Goal: Task Accomplishment & Management: Manage account settings

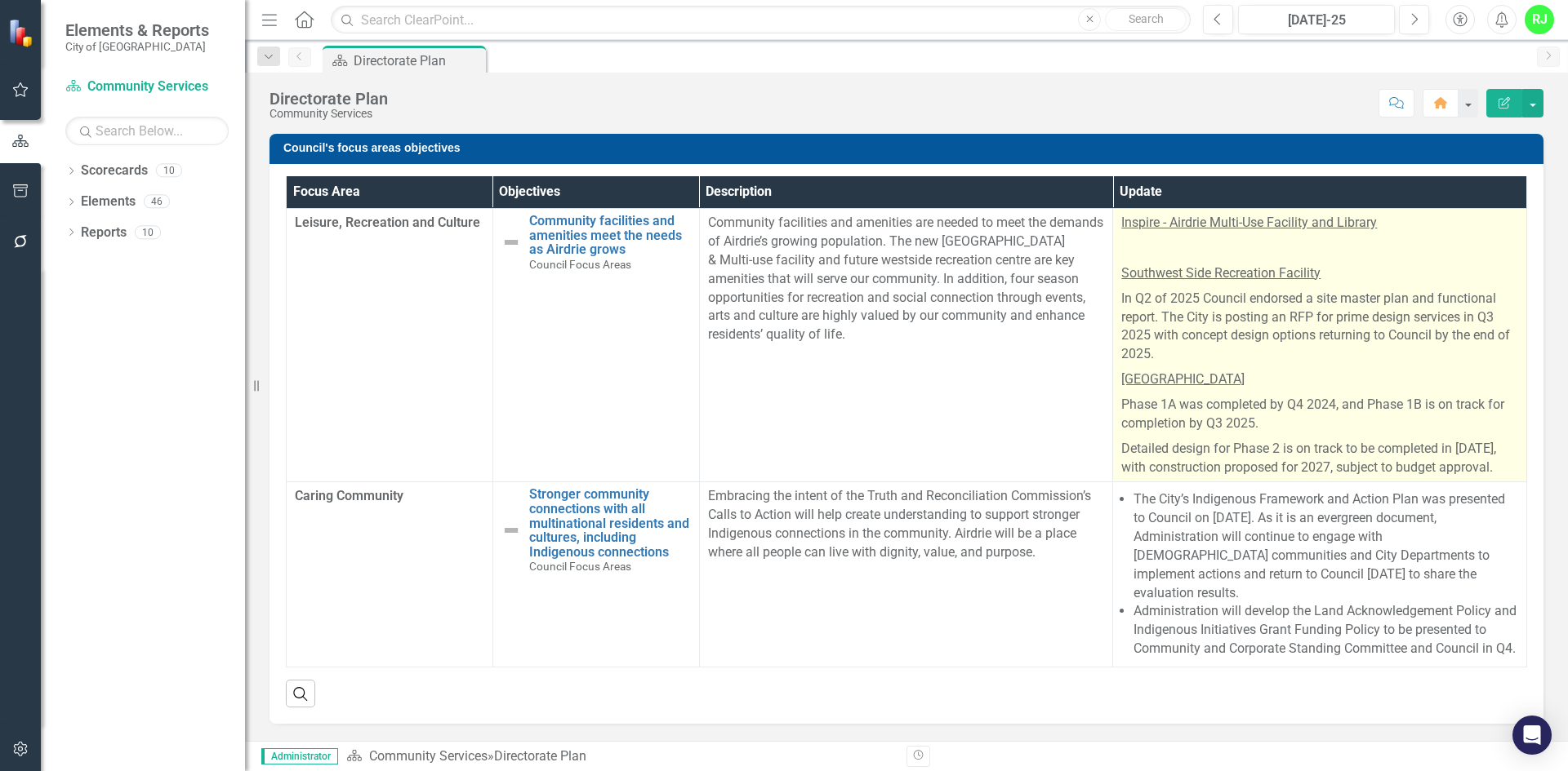
click at [1184, 294] on p "In Q2 of 2025 Council endorsed a site master plan and functional report. The Ci…" at bounding box center [1319, 326] width 397 height 81
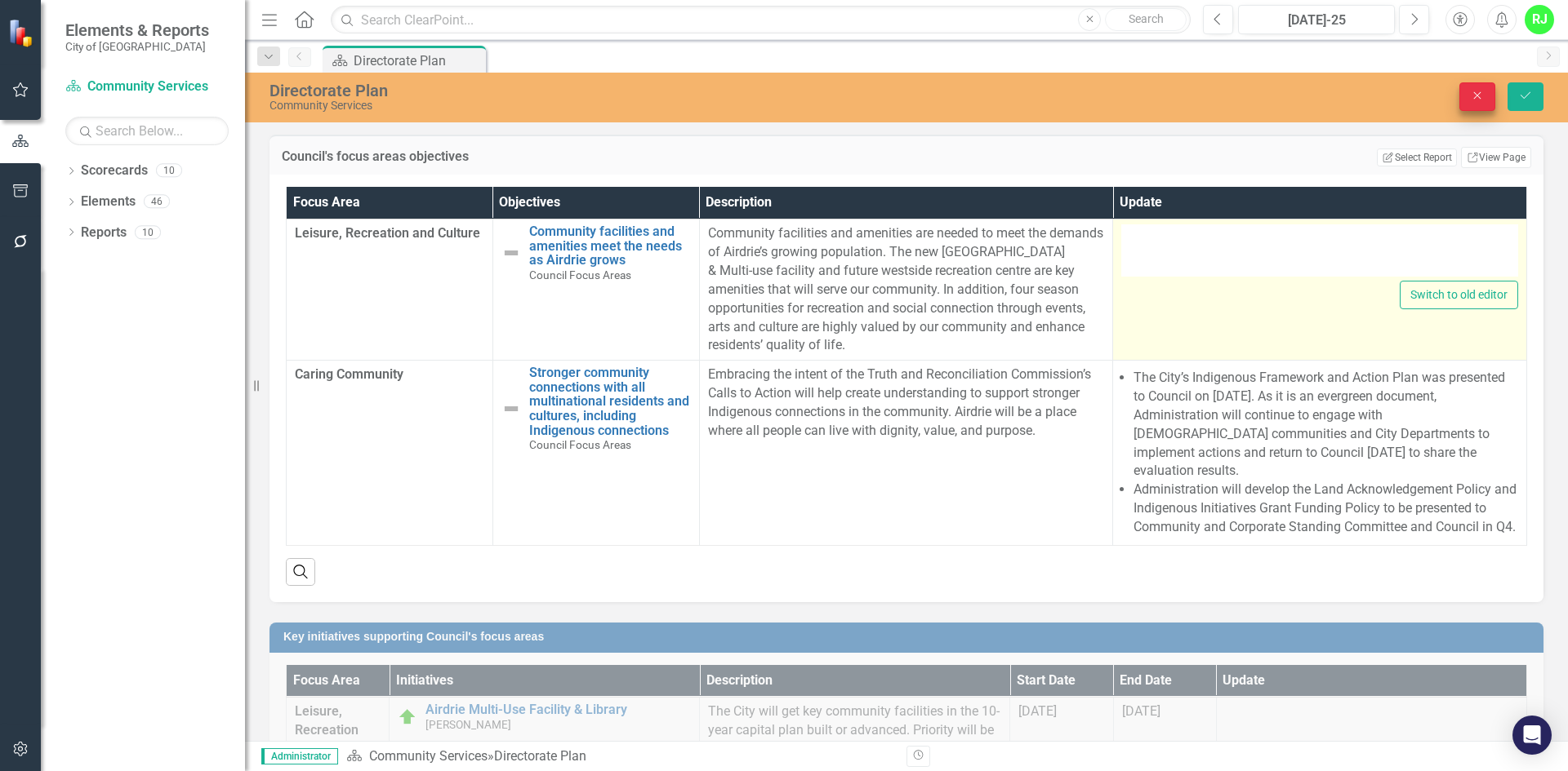
type textarea "<p><span style="text-decoration: underline;">Inspire - Airdrie Multi-Use Facili…"
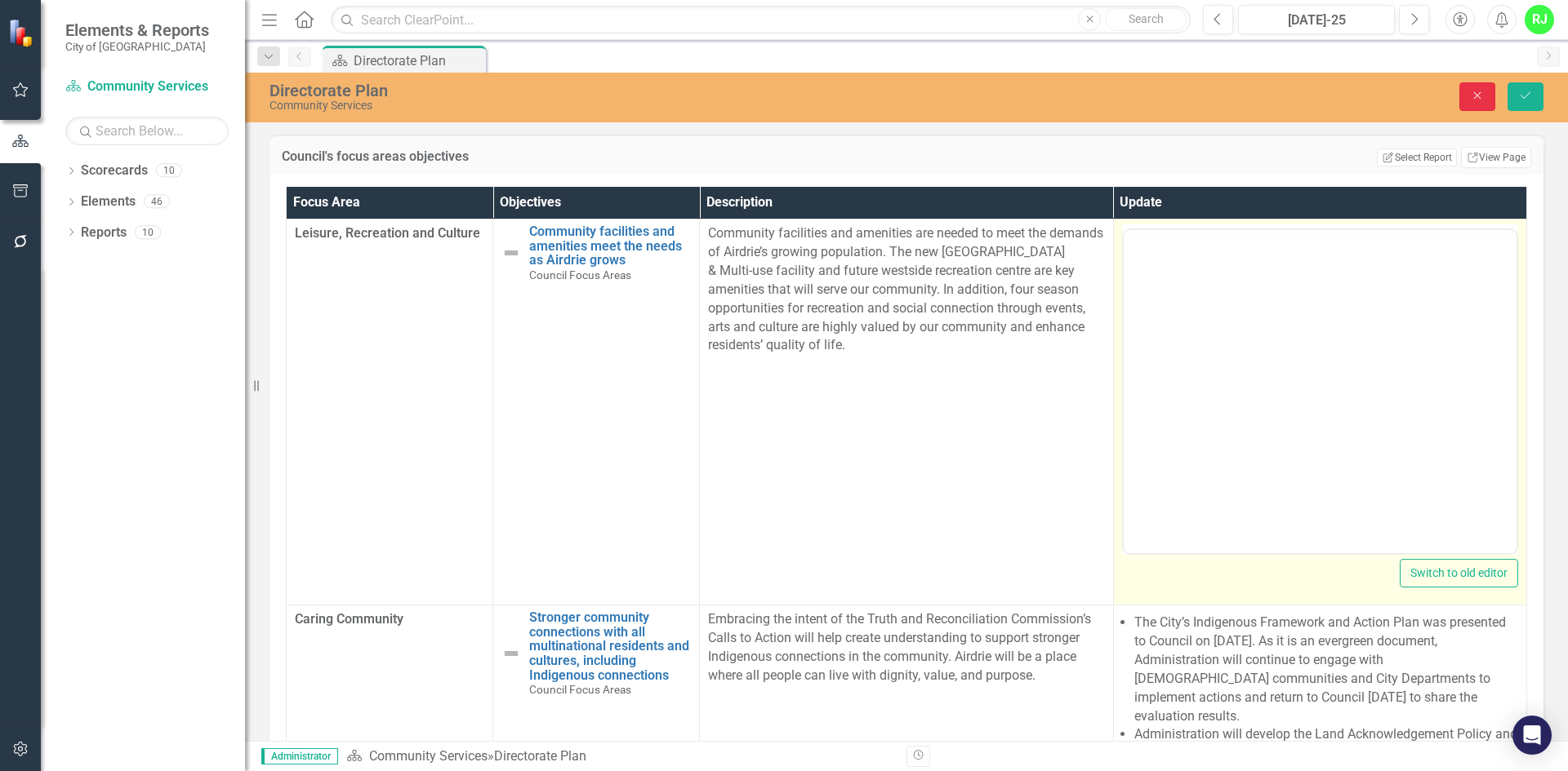
click at [1485, 95] on button "Close" at bounding box center [1477, 97] width 36 height 28
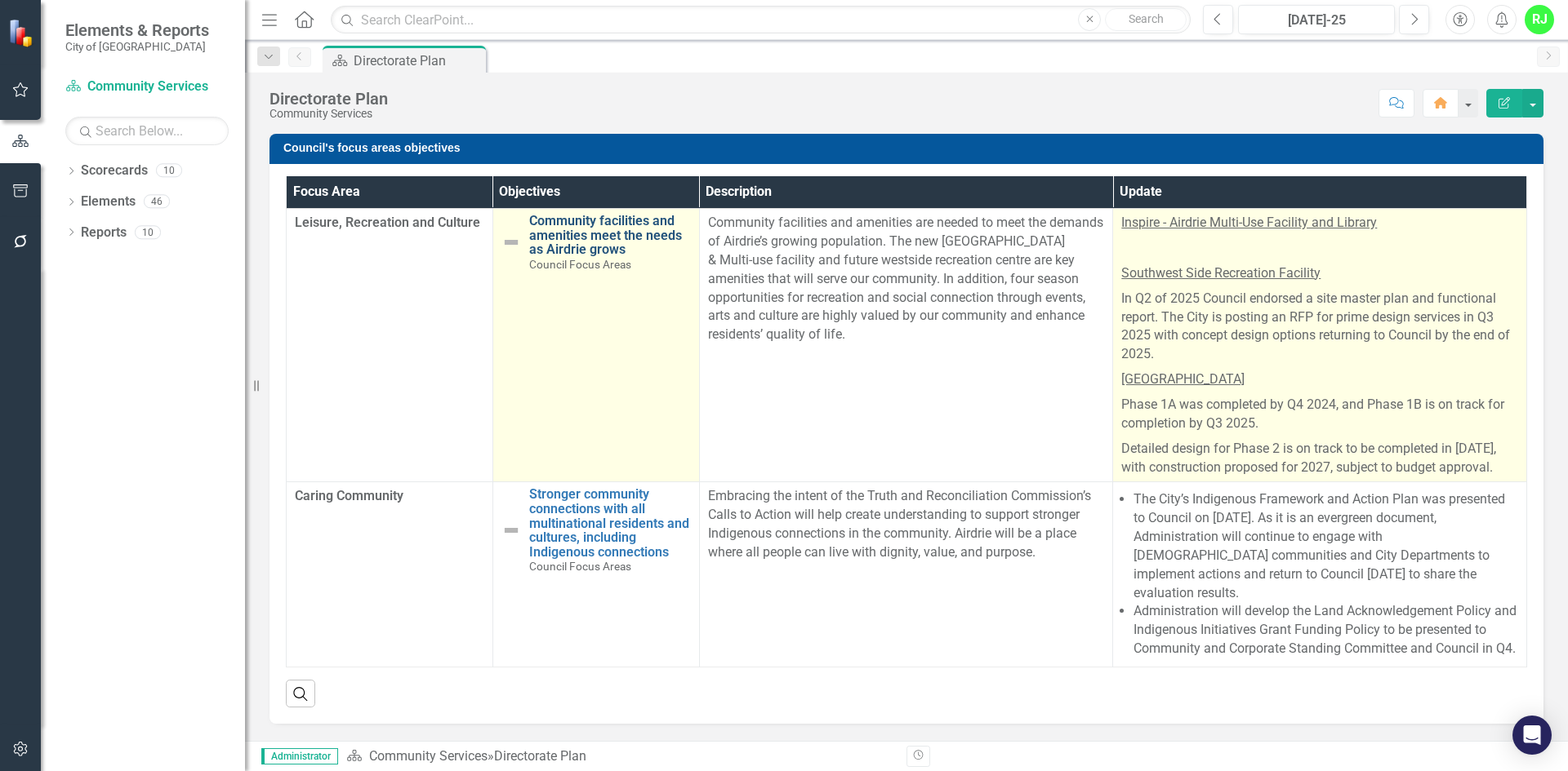
click at [581, 229] on link "Community facilities and amenities meet the needs as Airdrie grows" at bounding box center [610, 235] width 162 height 43
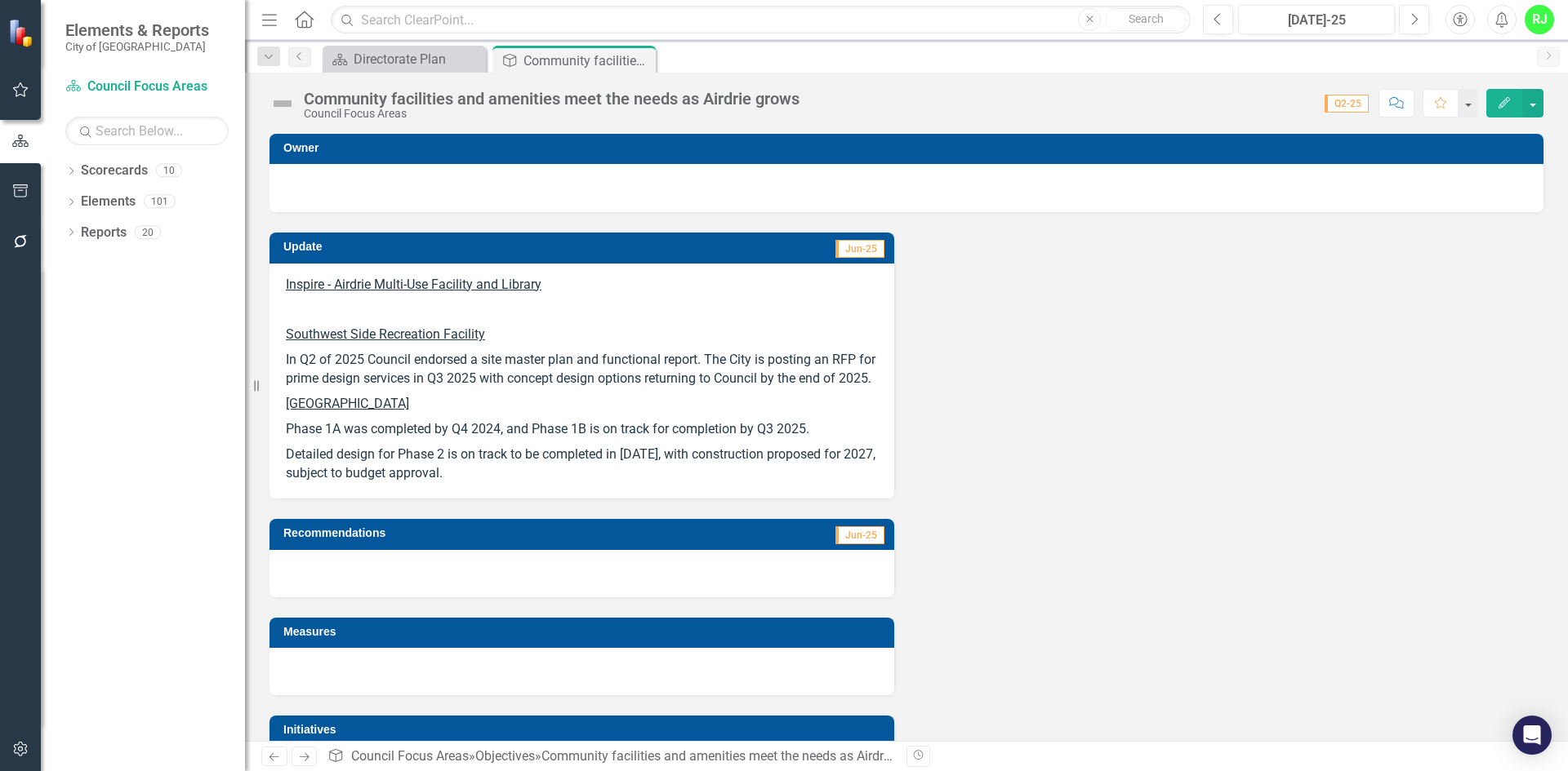
click at [440, 311] on p at bounding box center [581, 310] width 592 height 25
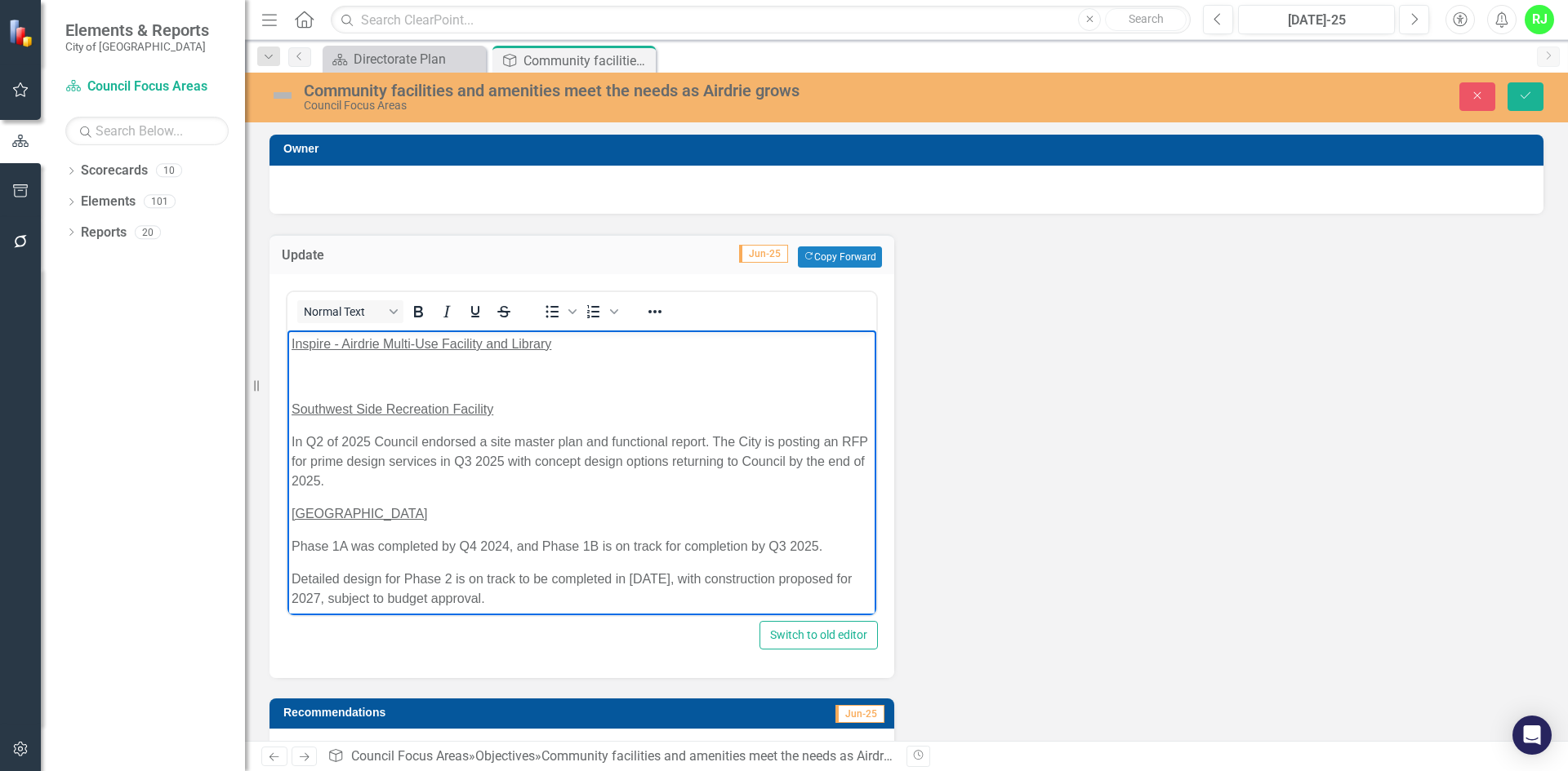
click at [457, 382] on p "Rich Text Area. Press ALT-0 for help." at bounding box center [581, 375] width 580 height 19
click at [384, 370] on p "Rich Text Area. Press ALT-0 for help." at bounding box center [581, 375] width 580 height 19
click at [357, 380] on p "Rich Text Area. Press ALT-0 for help." at bounding box center [581, 375] width 580 height 19
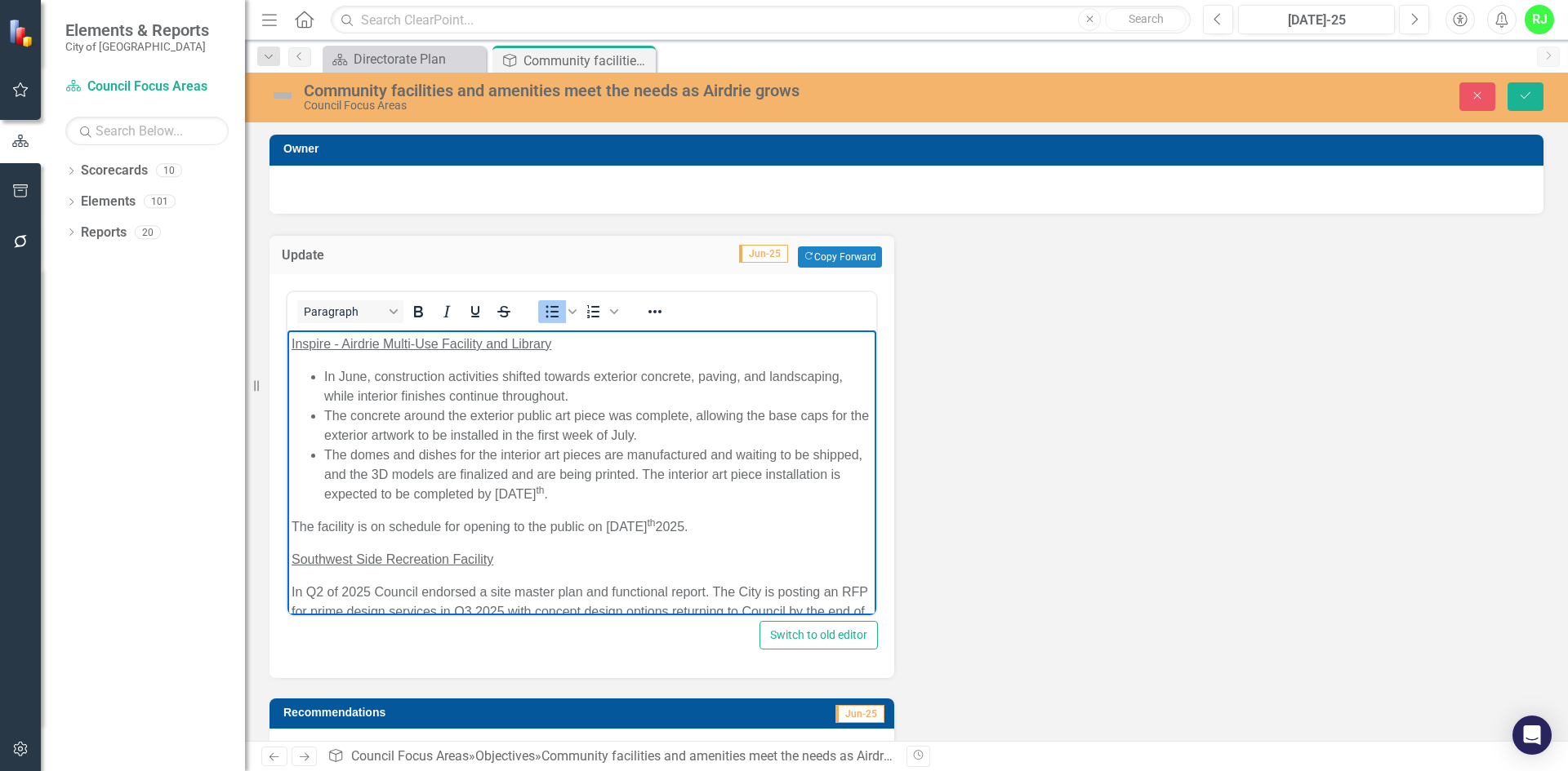
drag, startPoint x: 689, startPoint y: 504, endPoint x: 326, endPoint y: 436, distance: 369.3
click at [323, 434] on body "Inspire - Airdrie Multi-Use Facility and Library In June, construction activiti…" at bounding box center [581, 552] width 589 height 446
click at [350, 440] on li "The concrete around the exterior public art piece was complete, allowing the ba…" at bounding box center [598, 425] width 548 height 39
click at [701, 502] on li "The domes and dishes for the interior art pieces are manufactured and waiting t…" at bounding box center [598, 474] width 548 height 58
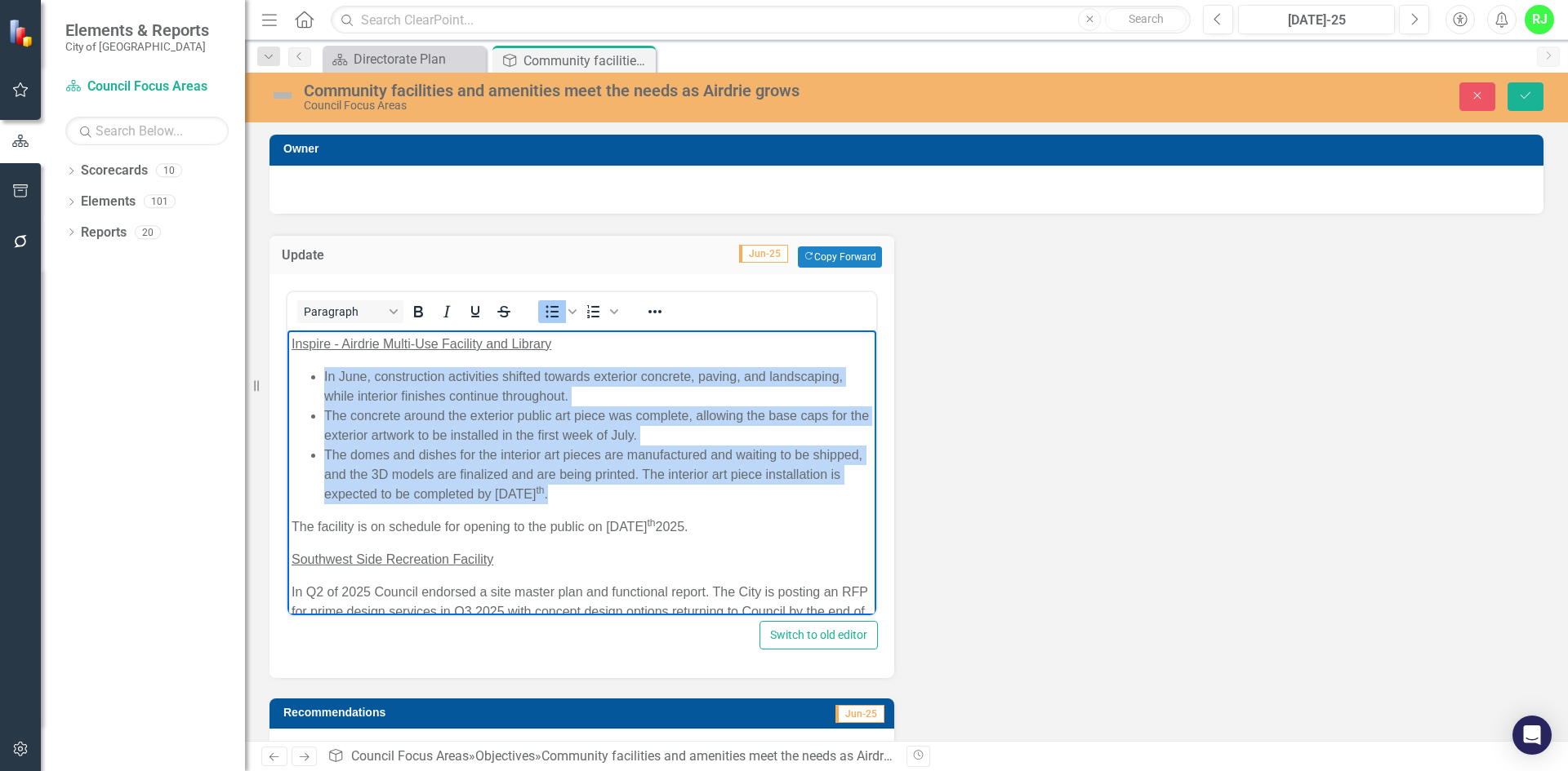
drag, startPoint x: 682, startPoint y: 496, endPoint x: 317, endPoint y: 375, distance: 384.5
click at [317, 375] on ul "In June, construction activities shifted towards exterior concrete, paving, and…" at bounding box center [581, 435] width 580 height 137
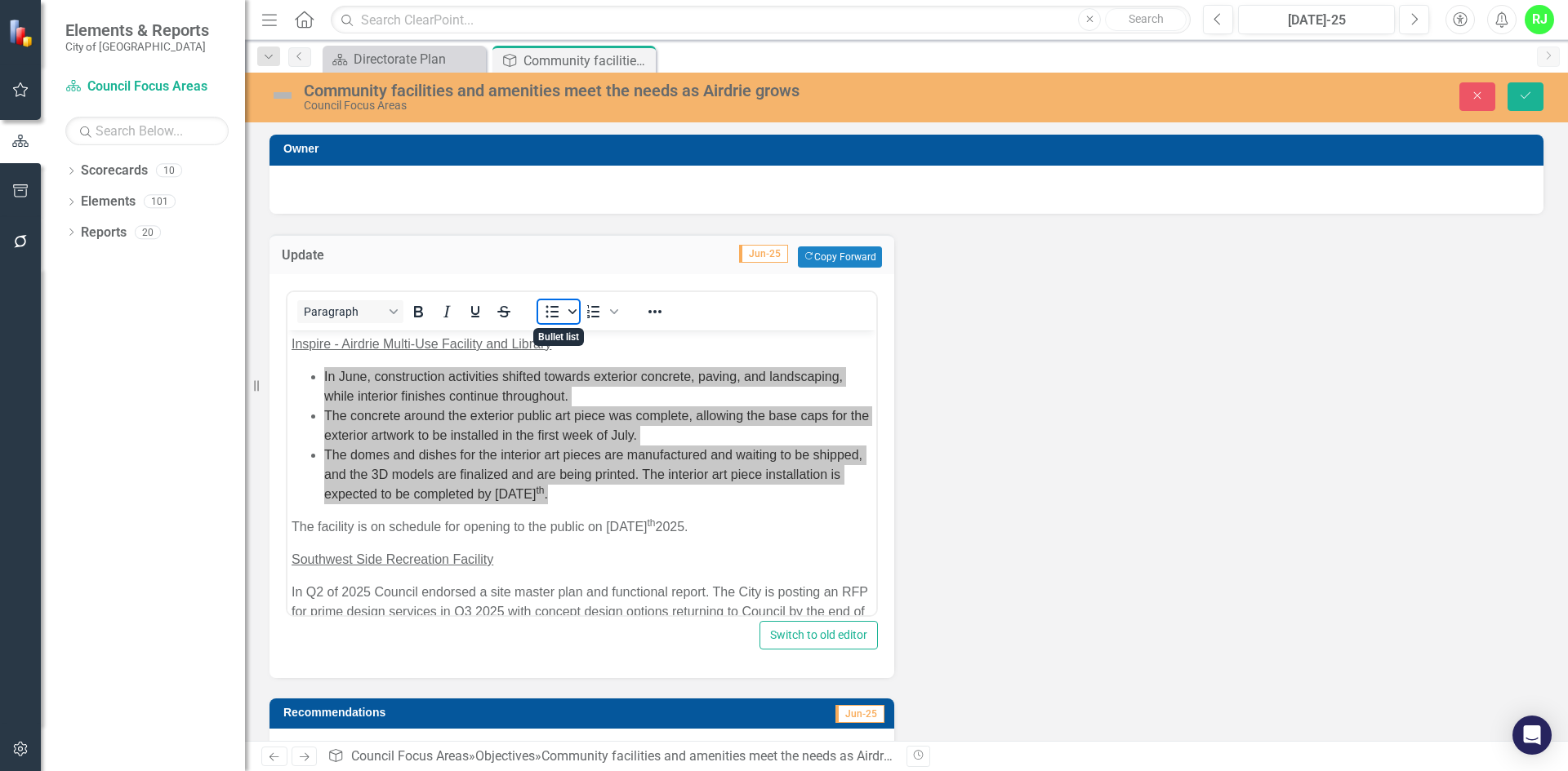
click at [570, 310] on icon "Bullet list" at bounding box center [573, 312] width 8 height 8
click at [651, 306] on icon "Reveal or hide additional toolbar items" at bounding box center [655, 311] width 19 height 19
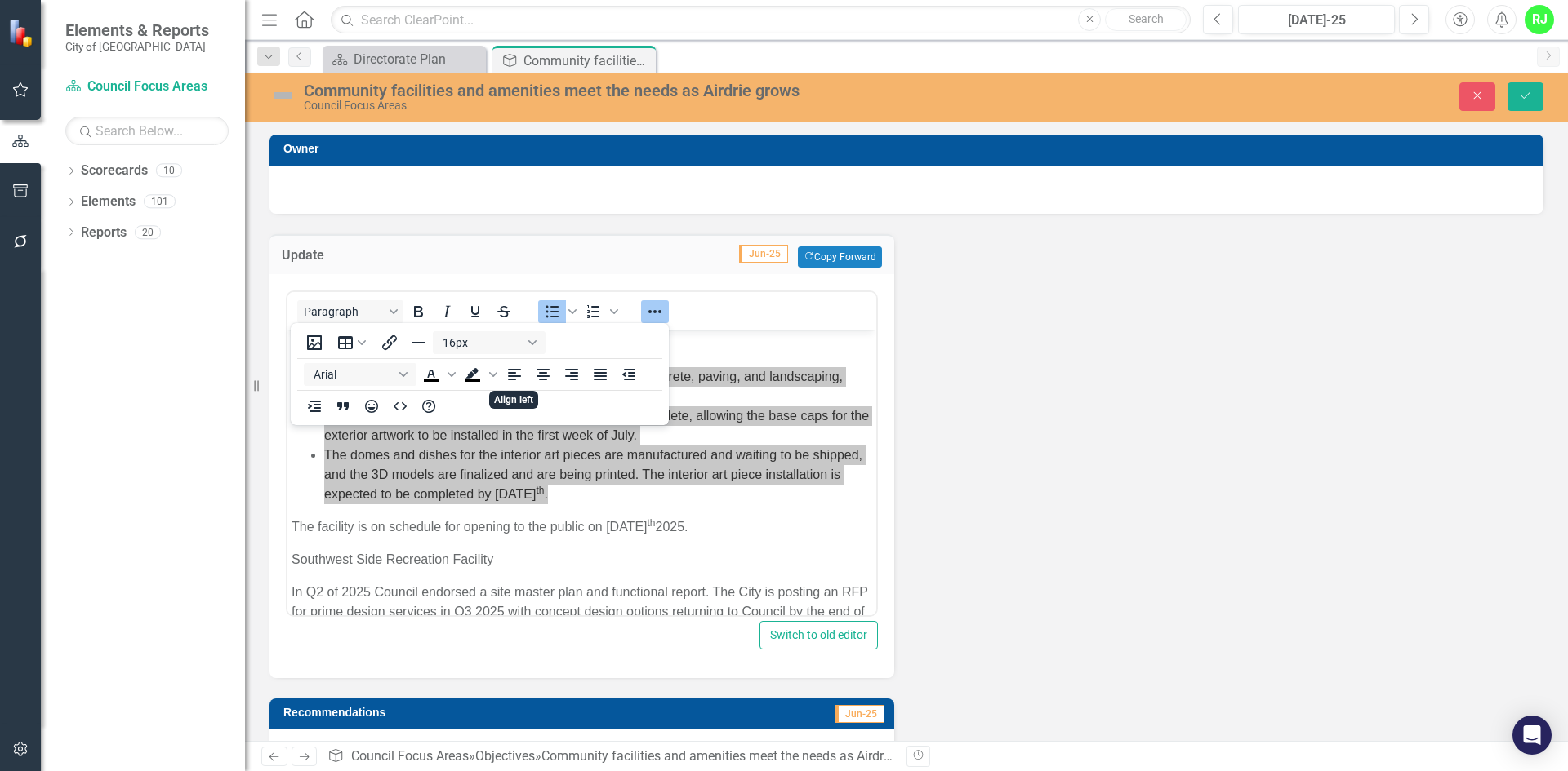
click at [1039, 388] on div "Update Jun-25 Copy Forward Copy Forward <p><span style="text-decoration: underl…" at bounding box center [906, 738] width 1298 height 1049
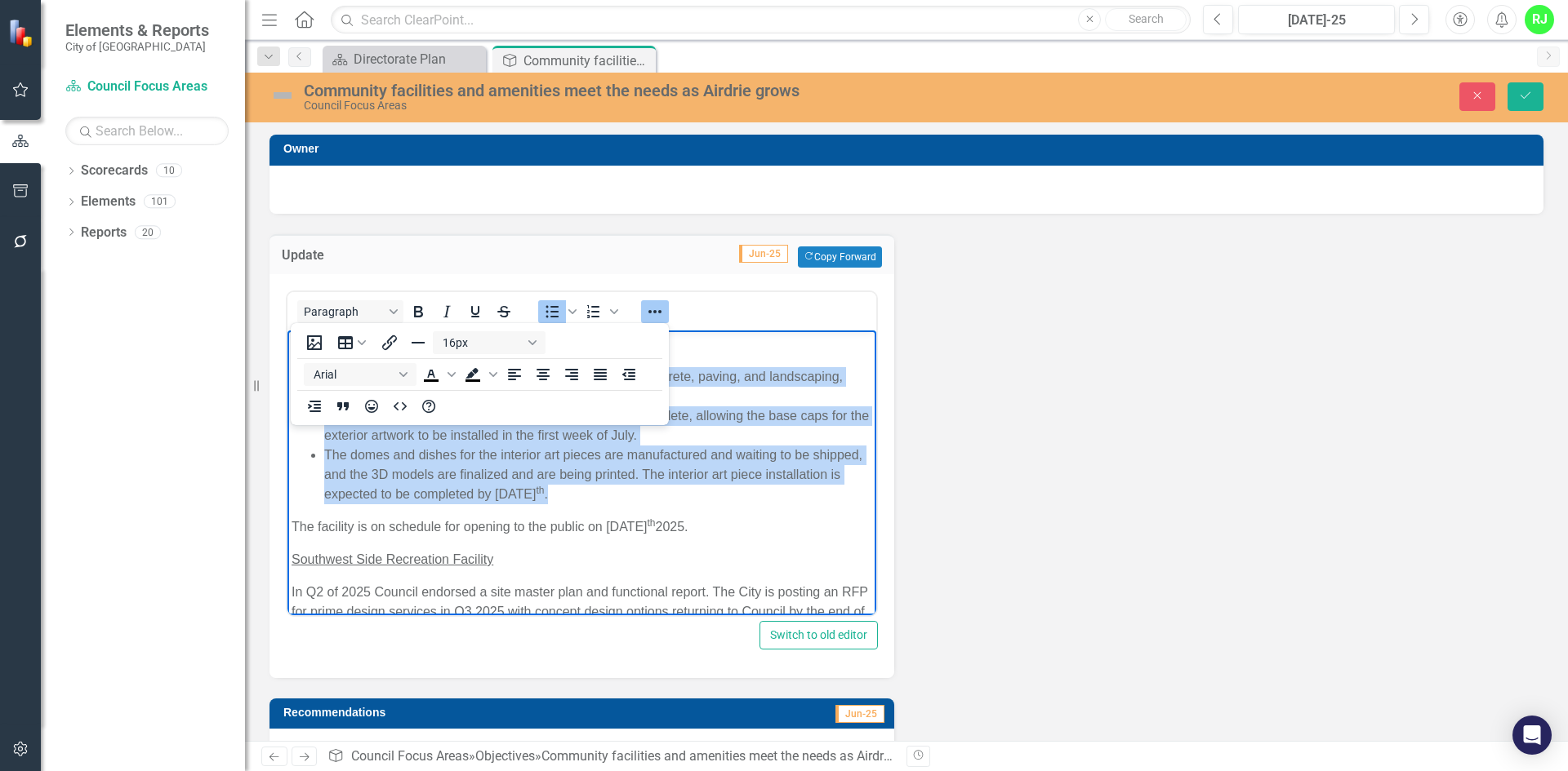
click at [837, 430] on li "The concrete around the exterior public art piece was complete, allowing the ba…" at bounding box center [598, 425] width 548 height 39
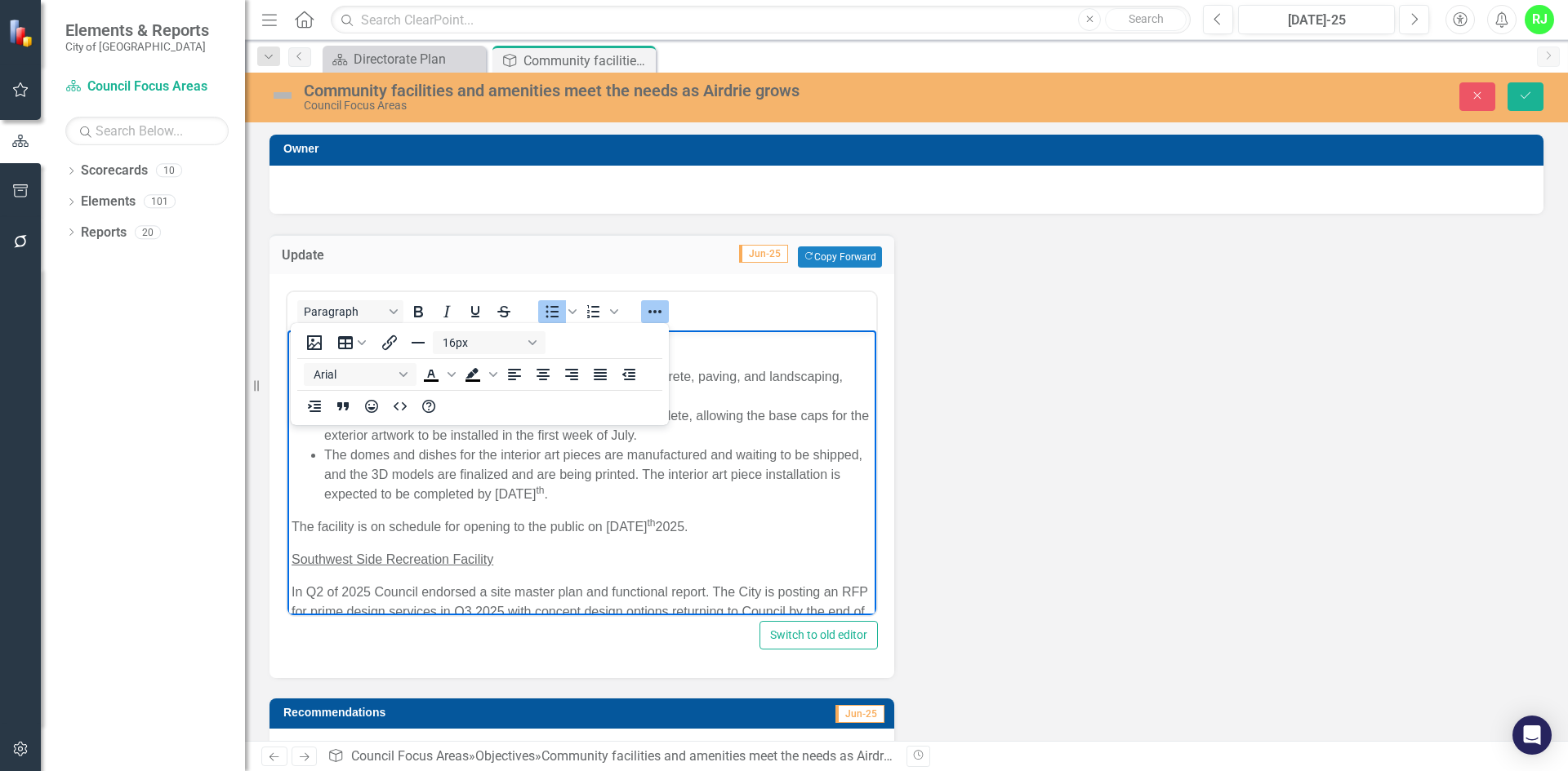
click at [811, 438] on li "The concrete around the exterior public art piece was complete, allowing the ba…" at bounding box center [598, 425] width 548 height 39
drag, startPoint x: 660, startPoint y: 313, endPoint x: 678, endPoint y: 320, distance: 19.3
click at [667, 316] on button "Reveal or hide additional toolbar items" at bounding box center [655, 311] width 28 height 23
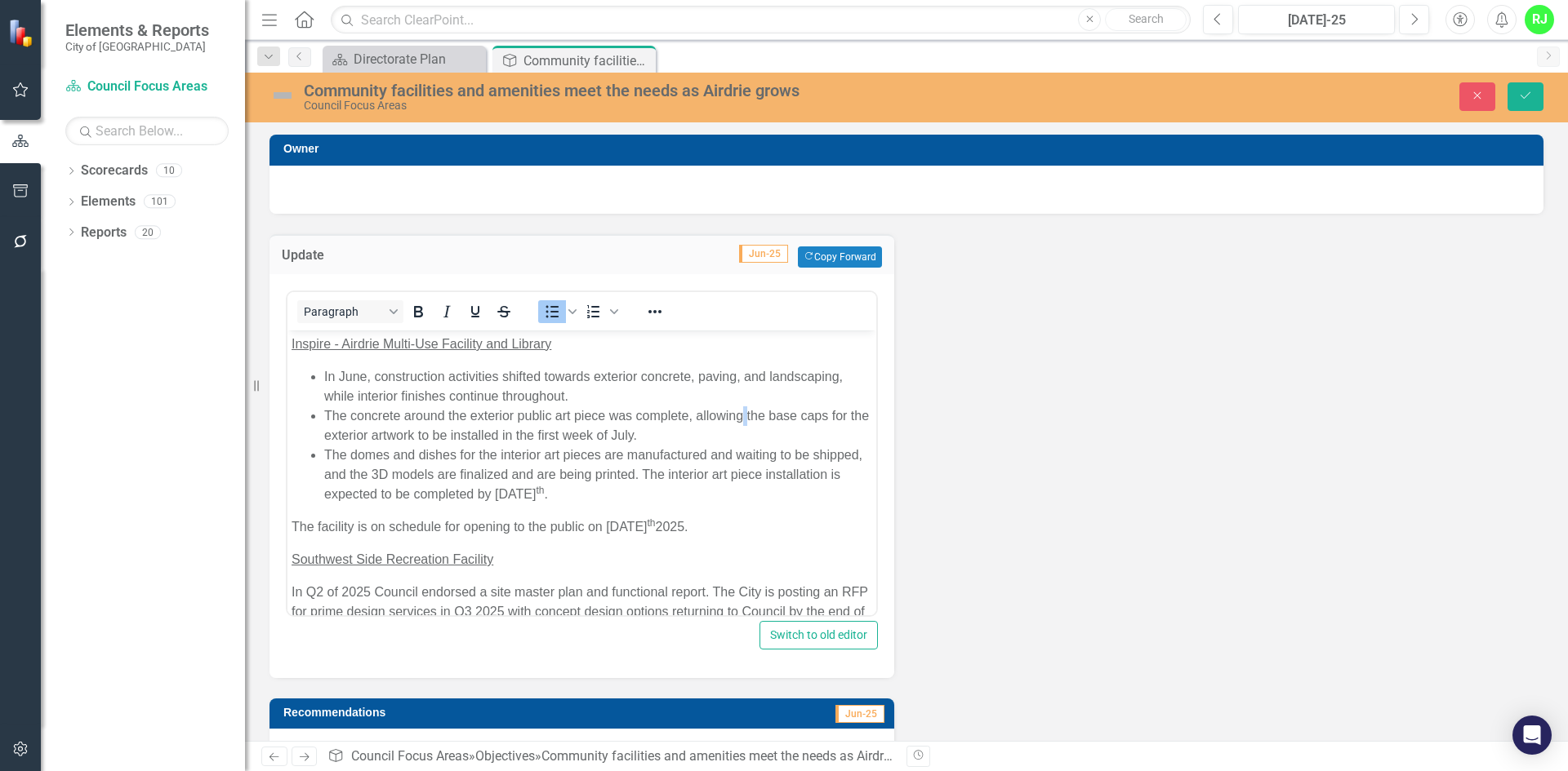
click at [746, 421] on li "The concrete around the exterior public art piece was complete, allowing the ba…" at bounding box center [598, 425] width 548 height 39
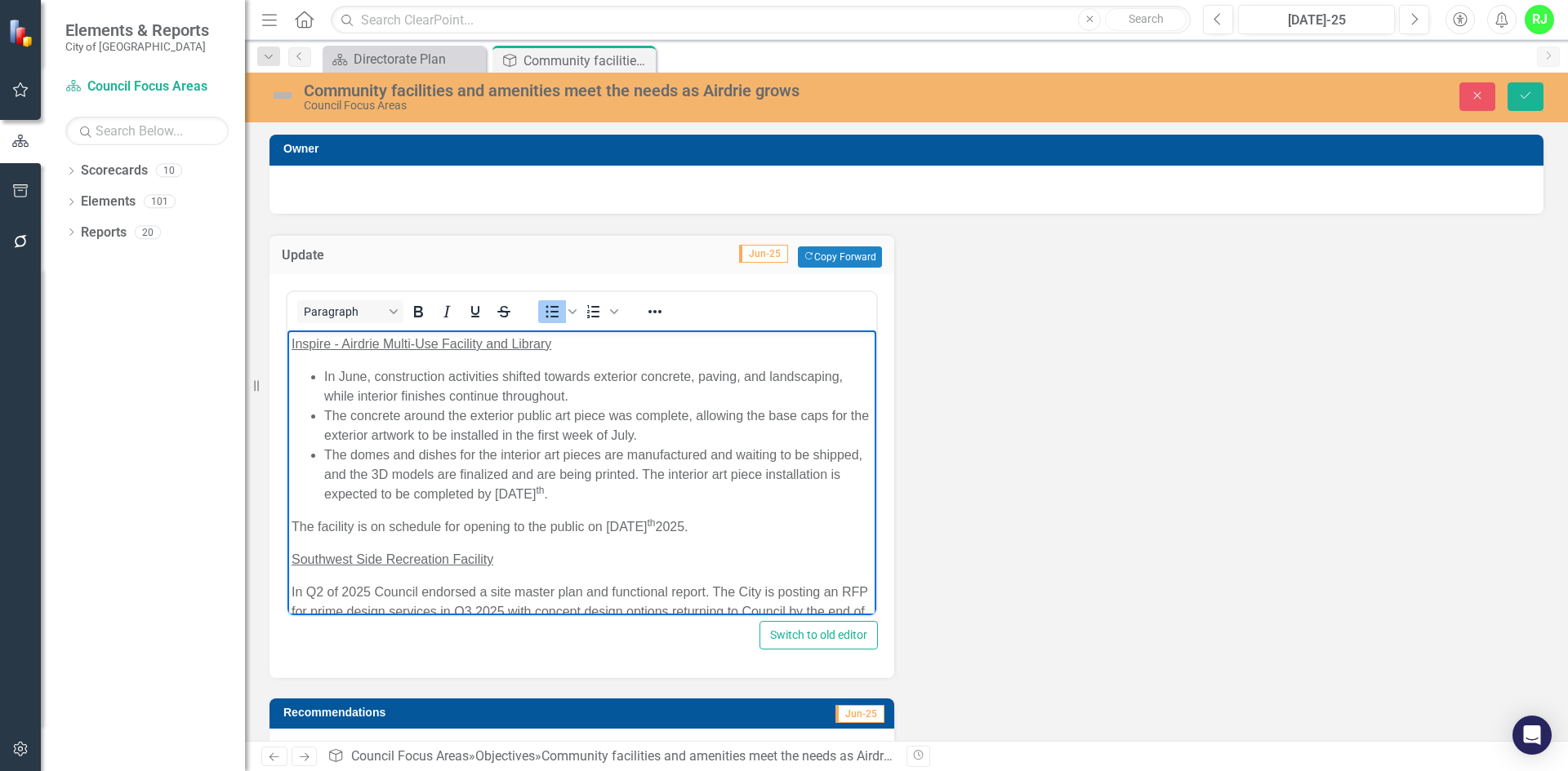
click at [717, 426] on li "The concrete around the exterior public art piece was complete, allowing the ba…" at bounding box center [598, 425] width 548 height 39
click at [674, 428] on li "The concrete around the exterior public art piece was complete, allowing the ba…" at bounding box center [598, 425] width 548 height 39
click at [336, 420] on li "The concrete around the exterior public art piece was complete, allowing the ba…" at bounding box center [598, 425] width 548 height 39
drag, startPoint x: 697, startPoint y: 523, endPoint x: 671, endPoint y: 516, distance: 26.9
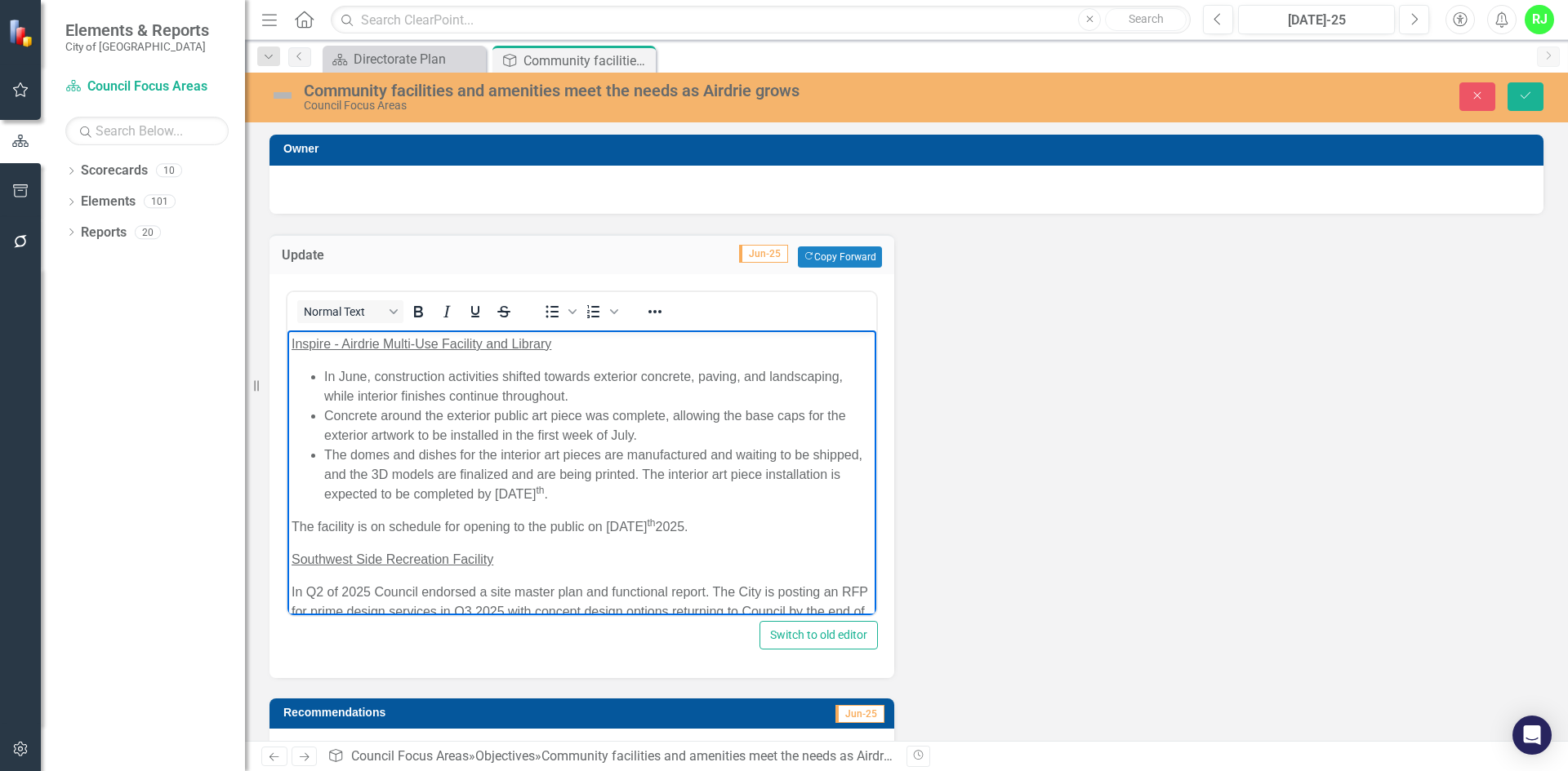
click at [671, 517] on p "The facility is on schedule for opening to the public on [DATE]." at bounding box center [581, 526] width 580 height 19
drag, startPoint x: 590, startPoint y: 526, endPoint x: 715, endPoint y: 517, distance: 125.3
click at [603, 526] on p "The facility is on schedule for opening to the public on [DATE]." at bounding box center [581, 526] width 580 height 19
click at [724, 525] on p "The facility is on schedule for opening to the public in [DATE]." at bounding box center [581, 526] width 580 height 19
click at [1535, 98] on button "Save" at bounding box center [1525, 97] width 36 height 28
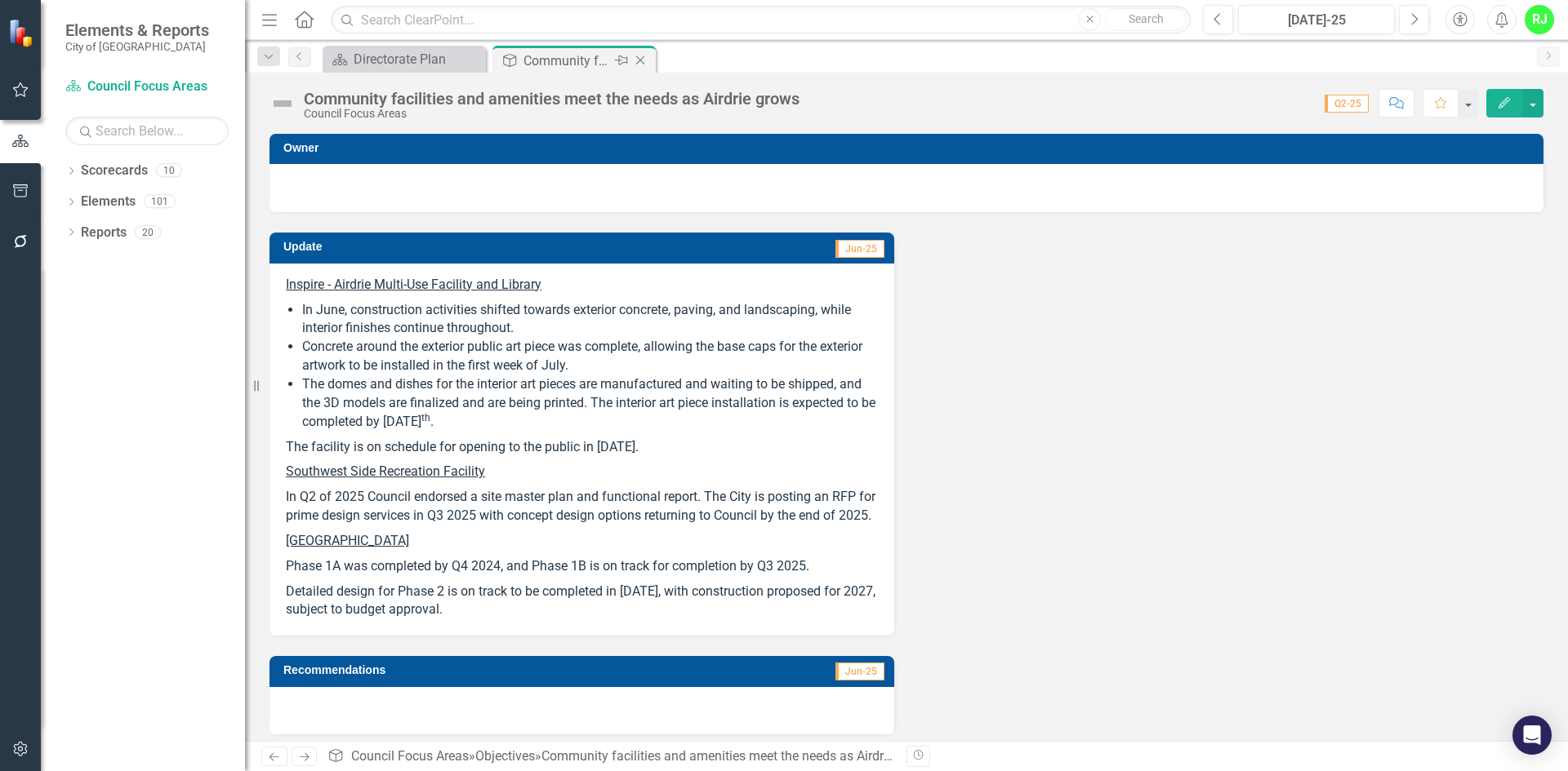
click at [638, 60] on icon "Close" at bounding box center [640, 61] width 17 height 13
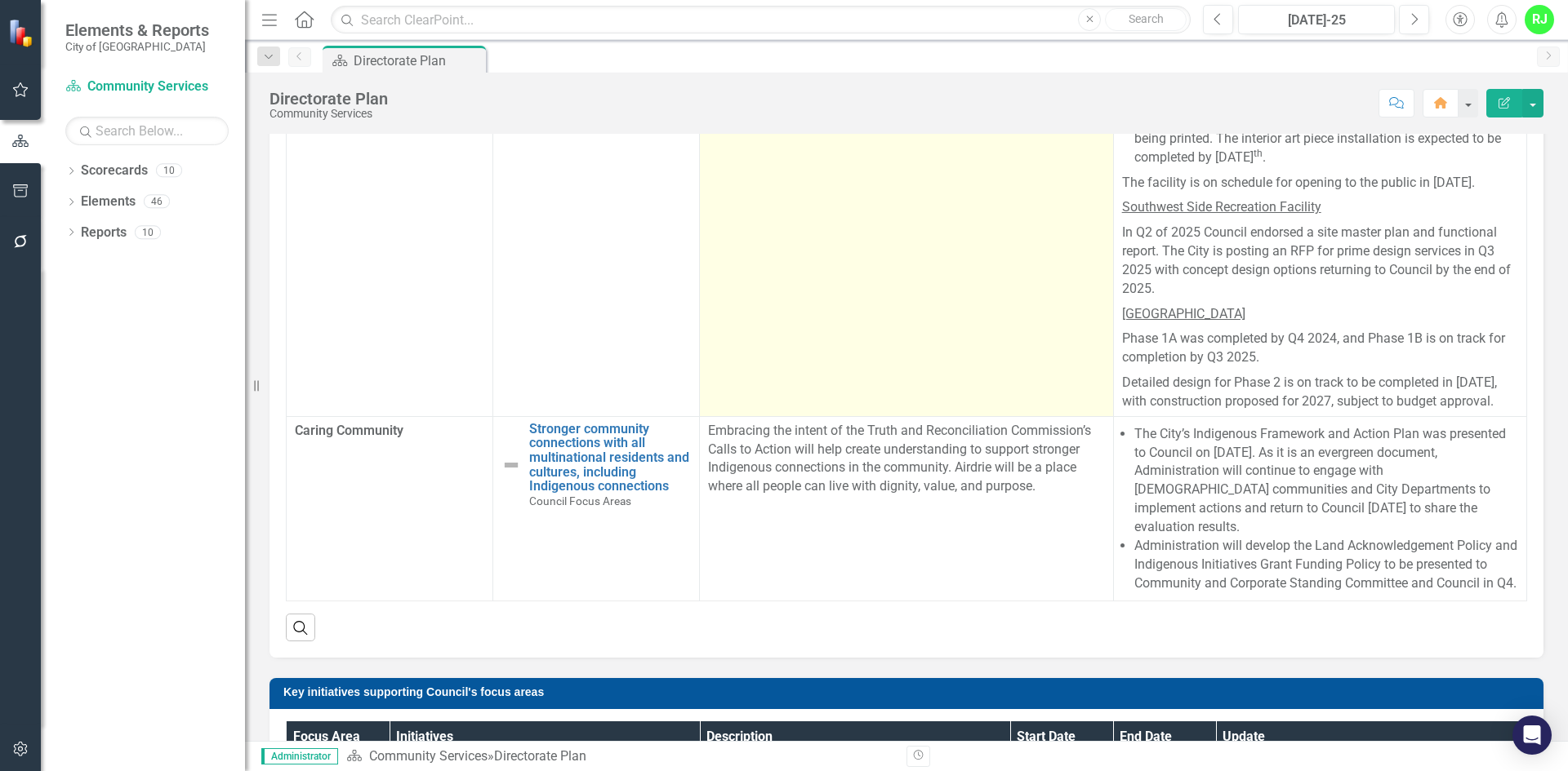
scroll to position [164, 0]
